Goal: Transaction & Acquisition: Book appointment/travel/reservation

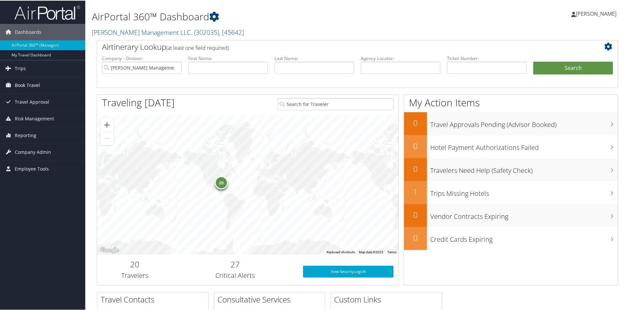
click at [33, 82] on span "Book Travel" at bounding box center [27, 84] width 25 height 16
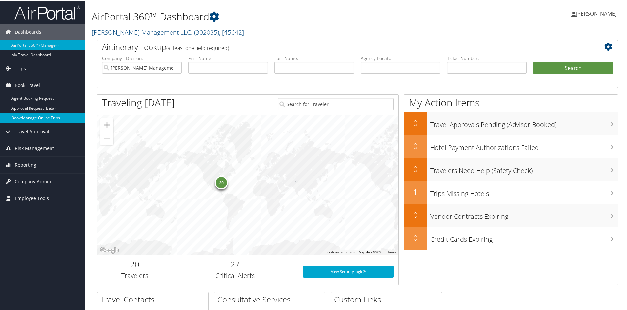
click at [36, 117] on link "Book/Manage Online Trips" at bounding box center [42, 117] width 85 height 10
